Goal: Feedback & Contribution: Contribute content

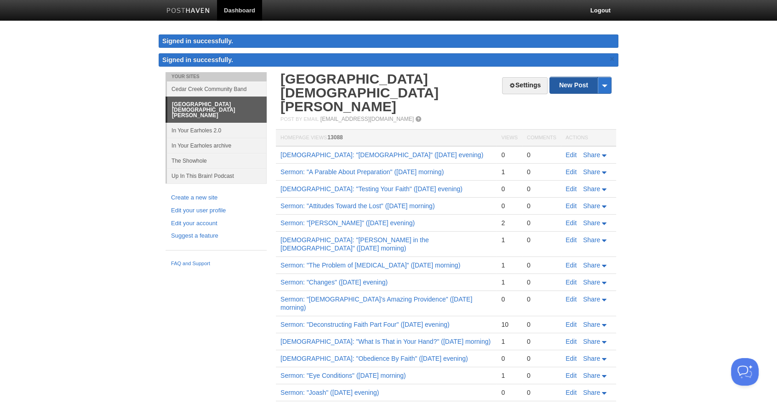
click at [568, 84] on link "New Post" at bounding box center [580, 85] width 61 height 16
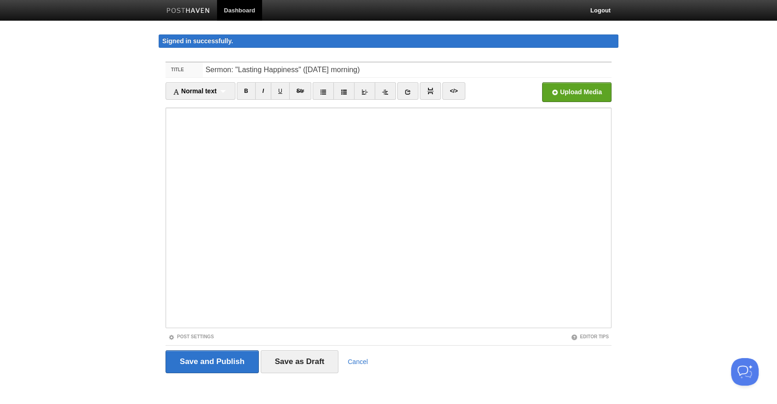
type input "Sermon: "Lasting Happiness" ([DATE] morning)"
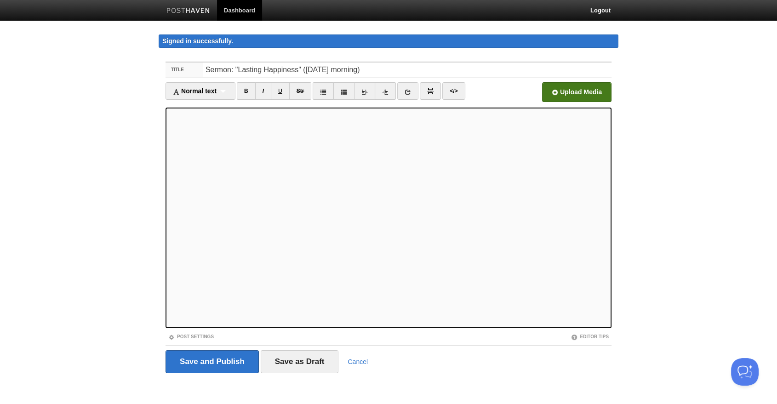
click at [593, 99] on input "file" at bounding box center [299, 94] width 696 height 47
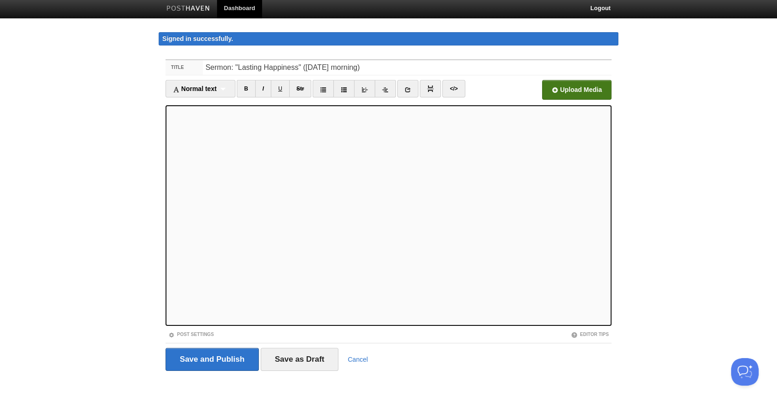
scroll to position [3, 0]
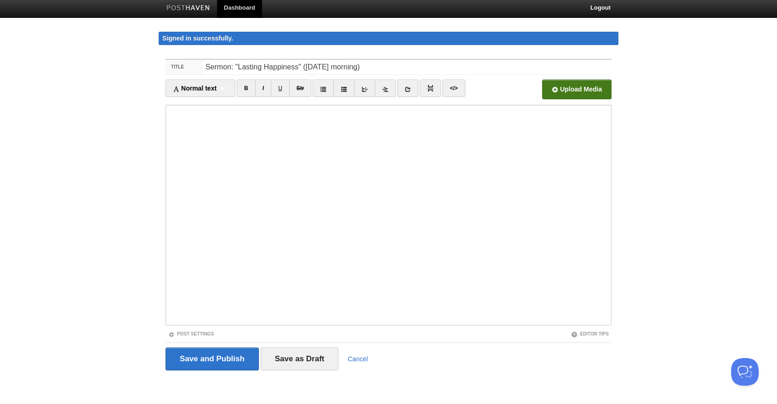
click at [206, 330] on div "Post Settings" at bounding box center [277, 334] width 223 height 8
click at [205, 332] on link "Post Settings" at bounding box center [191, 333] width 46 height 5
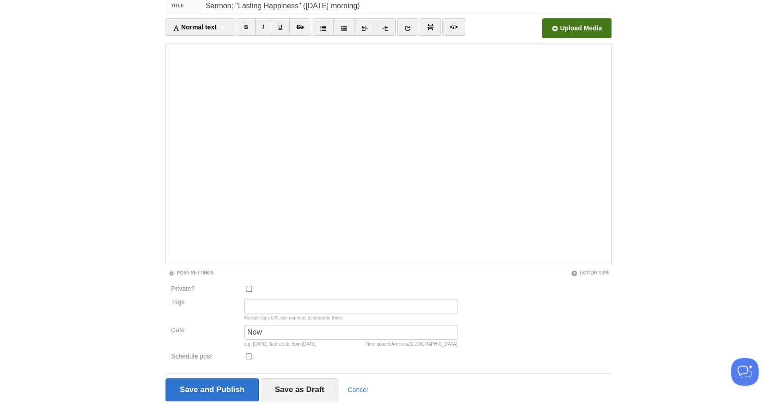
scroll to position [95, 0]
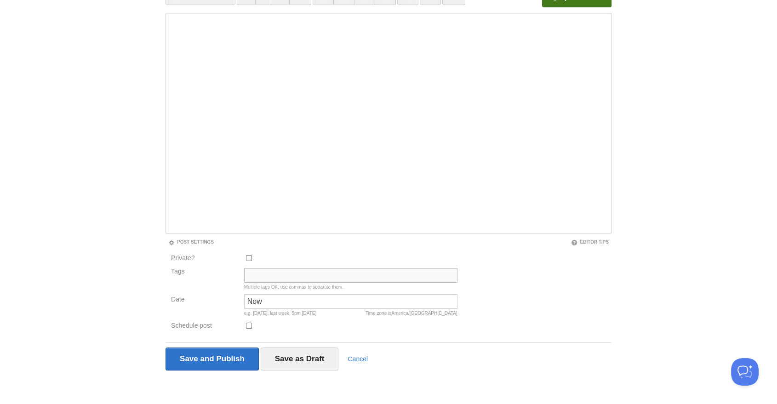
click at [274, 271] on input "Tags" at bounding box center [350, 275] width 213 height 15
type input "Sermon Audio, [PERSON_NAME]"
type input "10:45am"
click at [233, 360] on input "Save and Publish" at bounding box center [212, 359] width 93 height 23
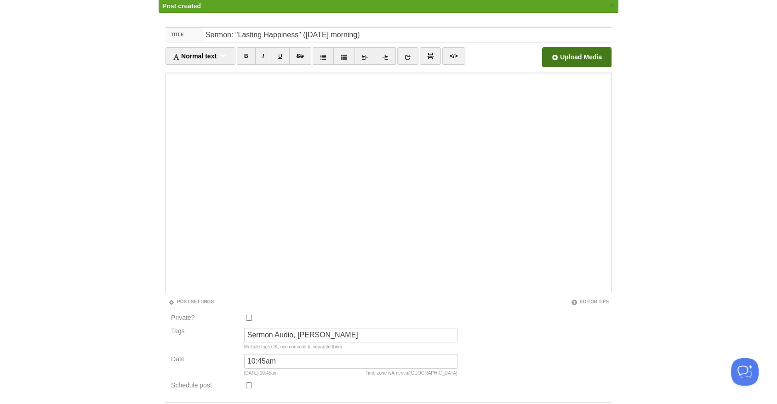
scroll to position [53, 0]
